Goal: Find specific page/section: Find specific page/section

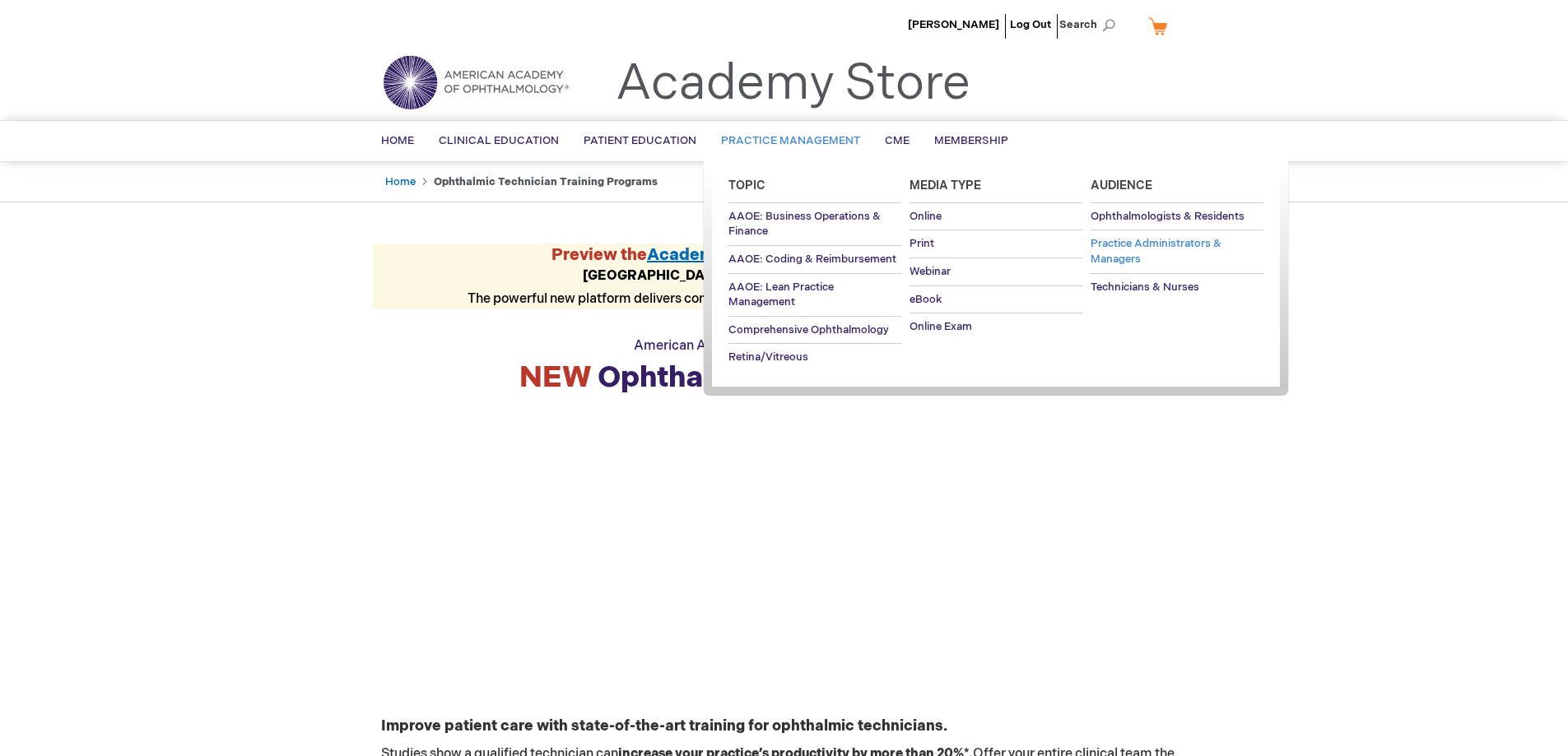
click at [1096, 252] on span "Practice Administrators & Managers" at bounding box center [1155, 251] width 131 height 29
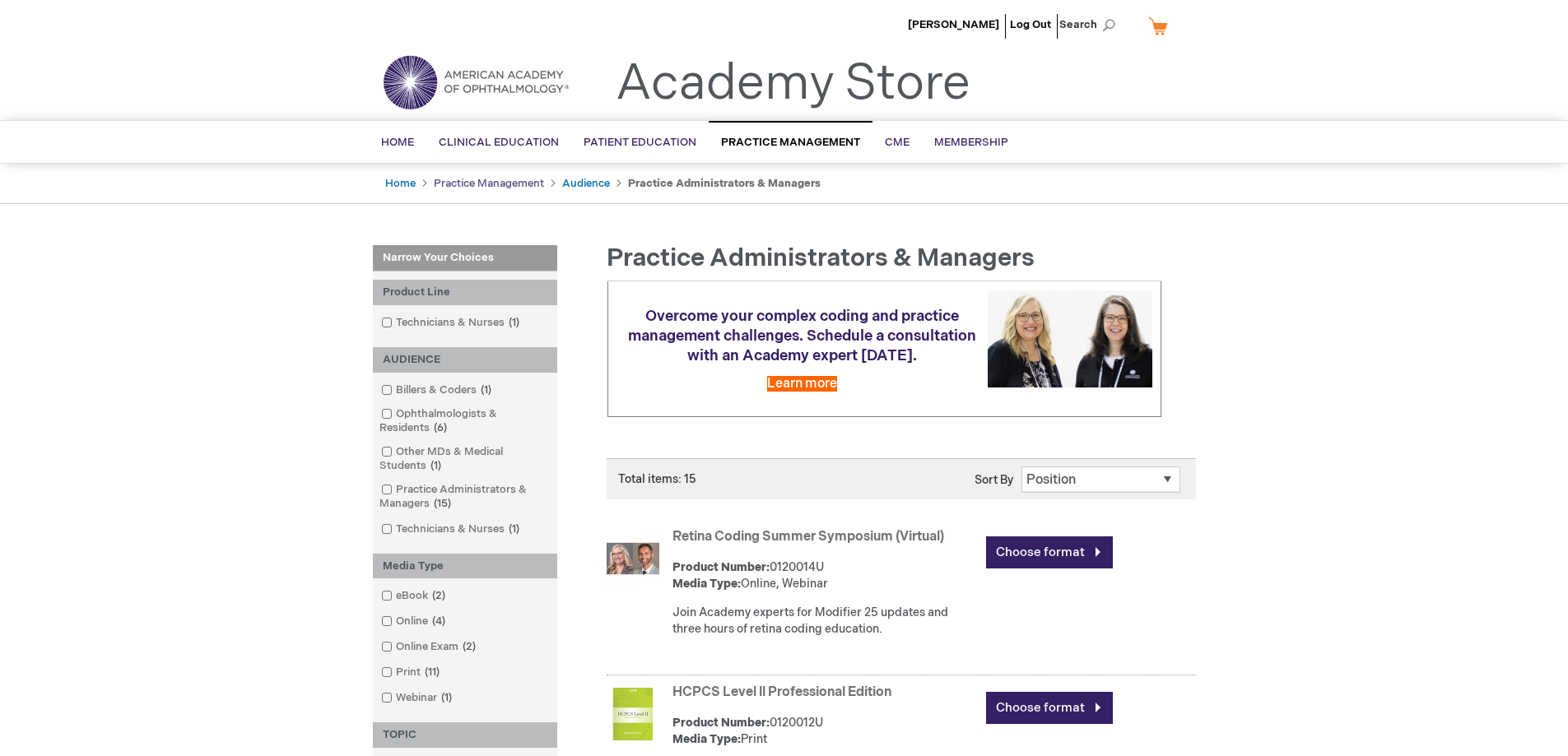
click at [487, 187] on link "Practice Management" at bounding box center [488, 183] width 111 height 13
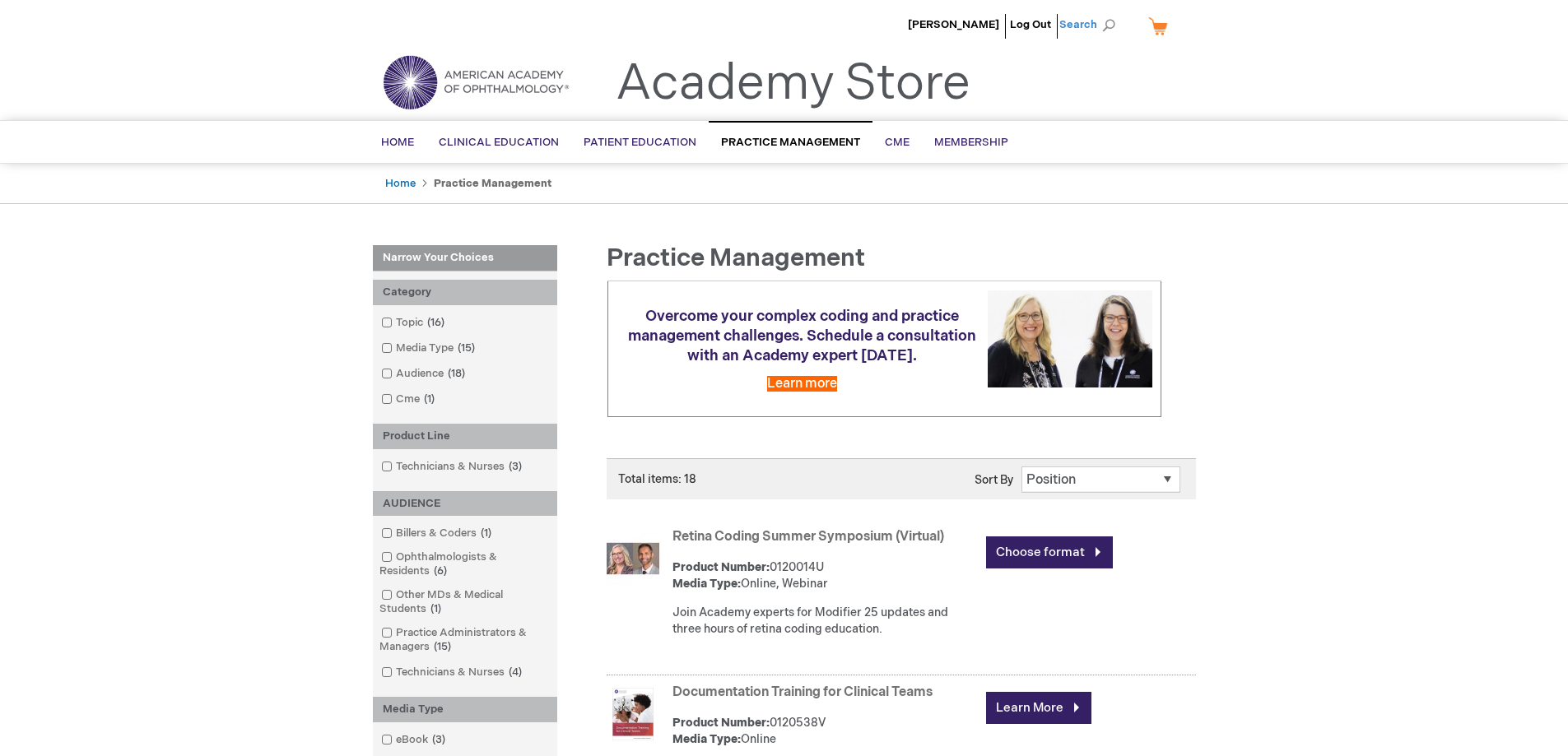
click at [1110, 23] on span "Search" at bounding box center [1090, 24] width 62 height 33
click at [404, 131] on link "Home" at bounding box center [397, 142] width 58 height 40
